Goal: Find specific page/section: Find specific page/section

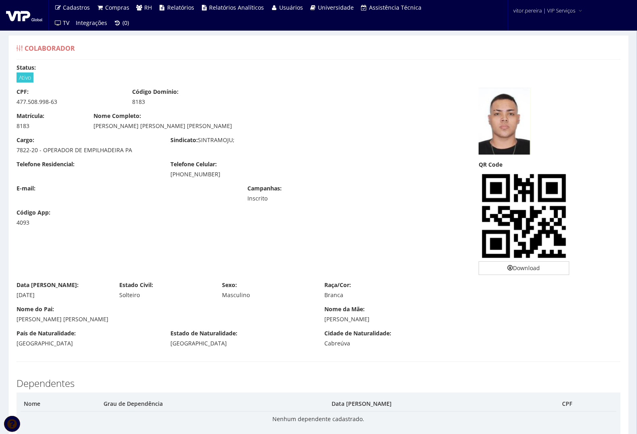
click at [19, 21] on div at bounding box center [24, 15] width 49 height 31
click at [19, 18] on img at bounding box center [24, 15] width 36 height 12
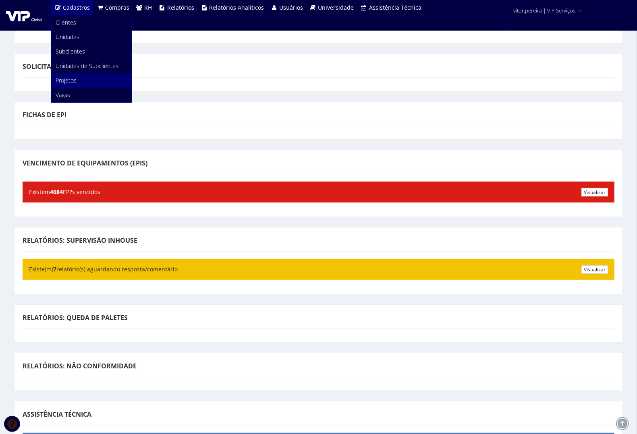
scroll to position [252, 0]
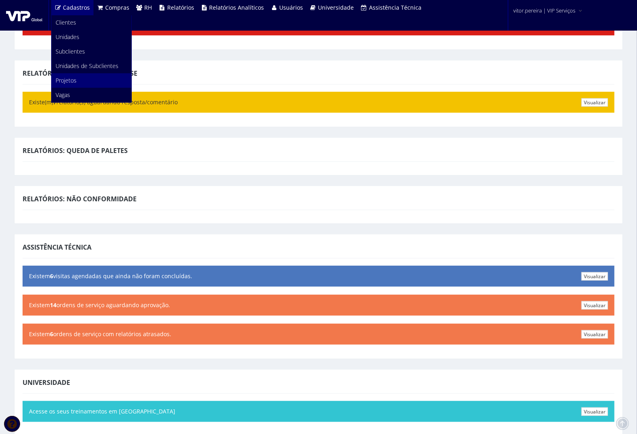
click at [99, 81] on link "Projetos" at bounding box center [92, 80] width 80 height 14
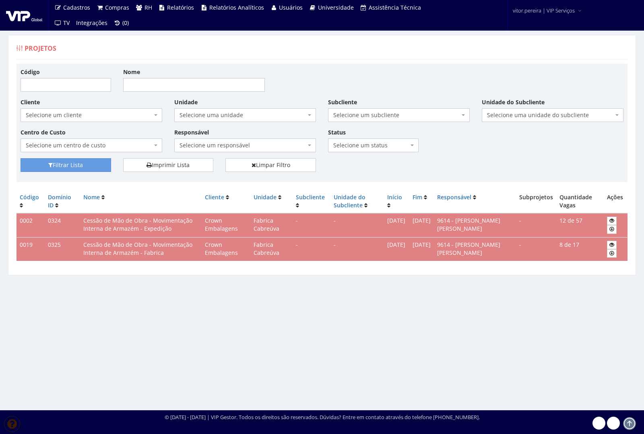
click at [23, 17] on img at bounding box center [24, 15] width 36 height 12
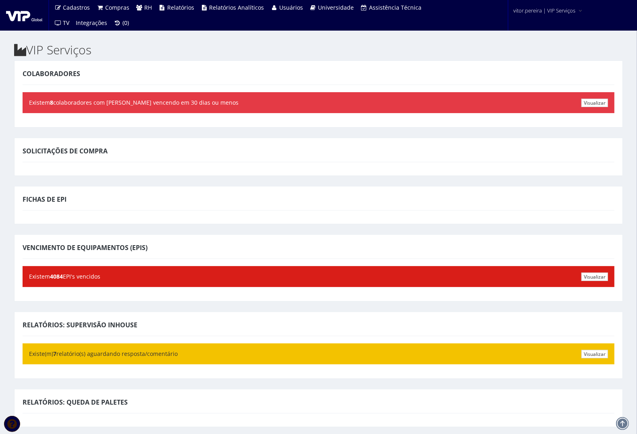
click at [407, 102] on div "Visualizar Existem 8 colaboradores com ASOs vencendo em 30 dias ou menos" at bounding box center [319, 102] width 592 height 21
